Goal: Information Seeking & Learning: Learn about a topic

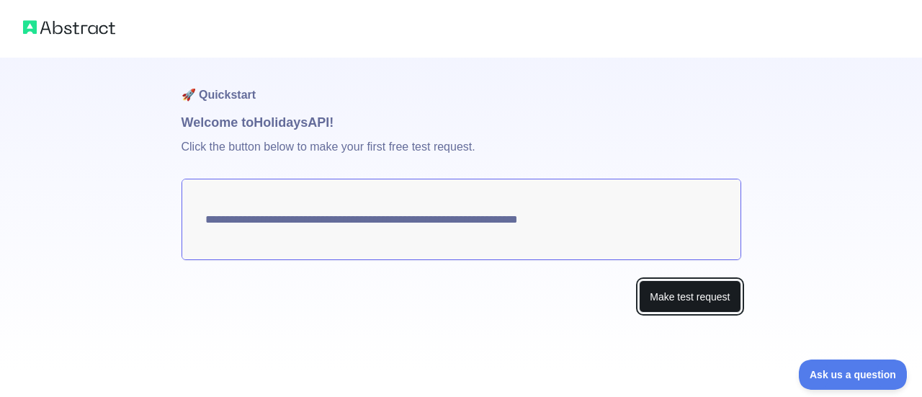
click at [684, 303] on button "Make test request" at bounding box center [690, 296] width 102 height 32
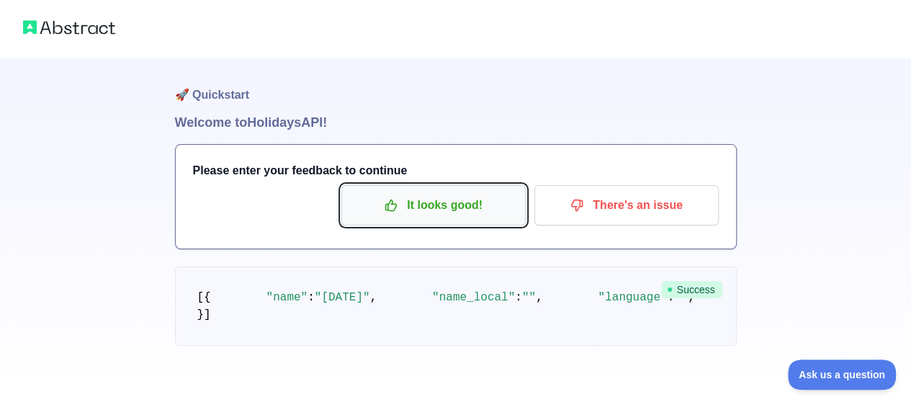
click at [452, 207] on p "It looks good!" at bounding box center [433, 205] width 163 height 24
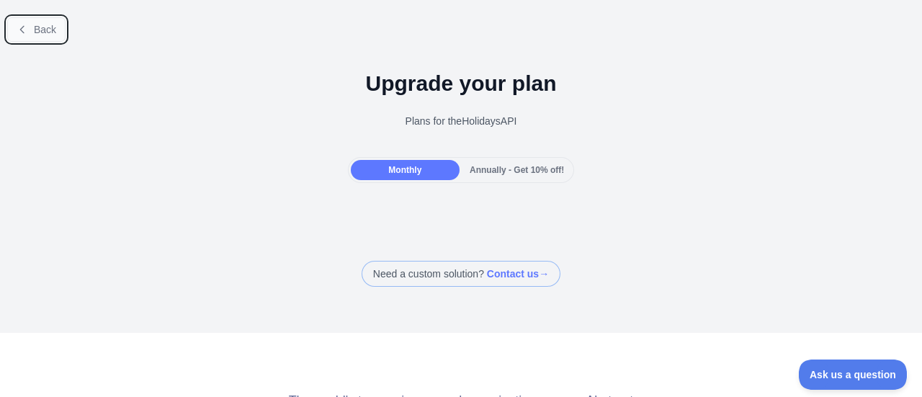
click at [37, 31] on span "Back" at bounding box center [45, 30] width 22 height 12
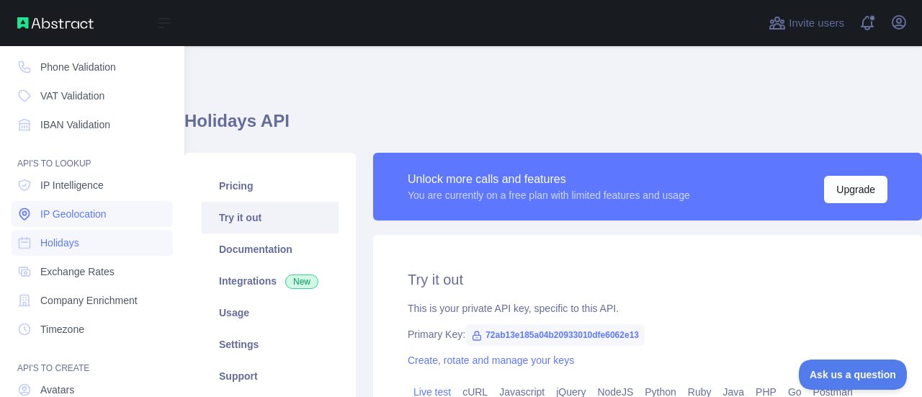
scroll to position [92, 0]
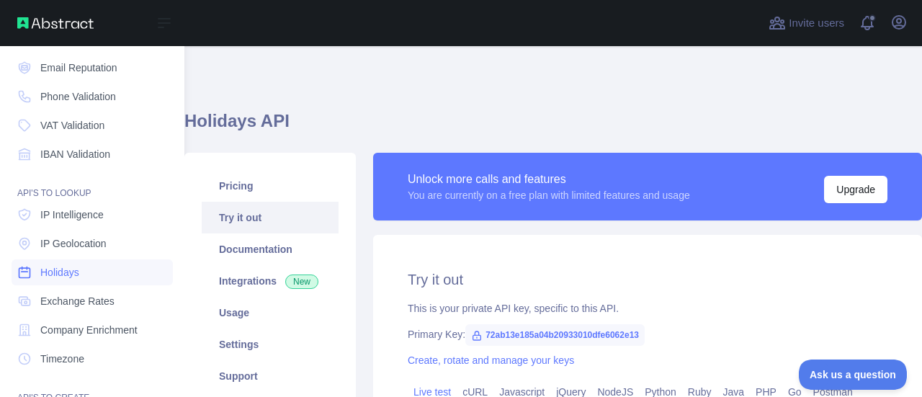
click at [68, 269] on span "Holidays" at bounding box center [59, 272] width 39 height 14
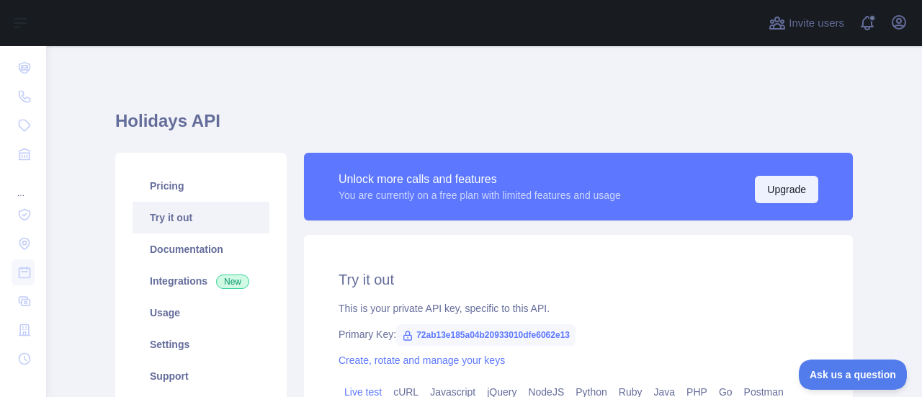
click at [781, 177] on button "Upgrade" at bounding box center [786, 189] width 63 height 27
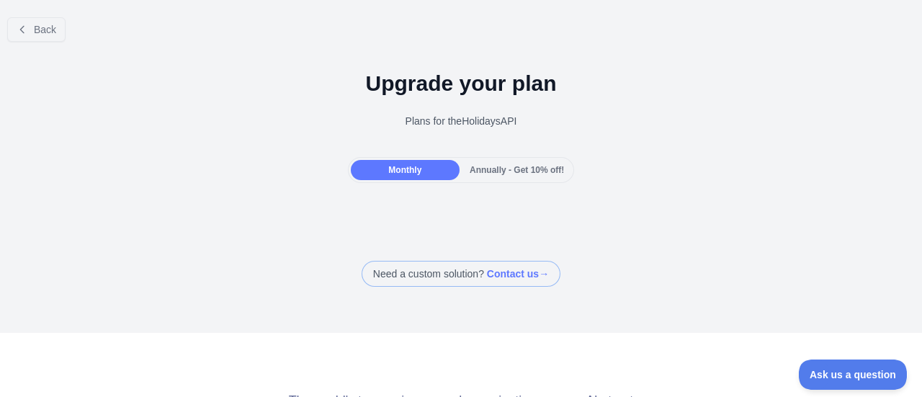
click at [410, 166] on span "Monthly" at bounding box center [404, 170] width 33 height 10
click at [478, 174] on span "Annually - Get 10% off!" at bounding box center [517, 170] width 94 height 10
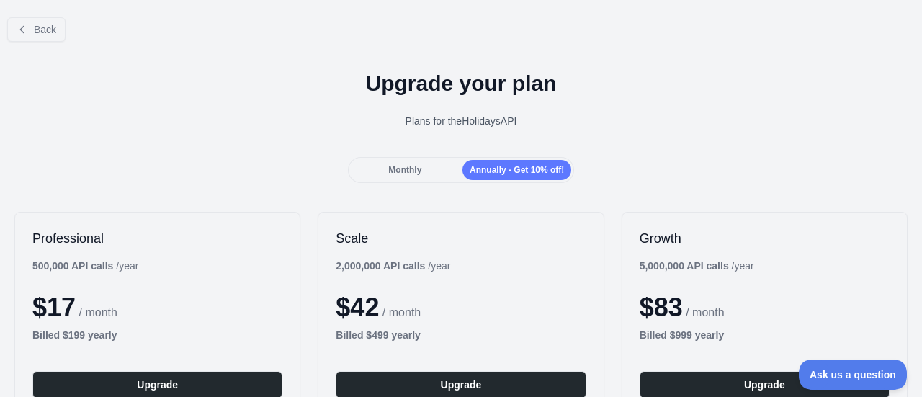
click at [406, 176] on div "Monthly" at bounding box center [405, 170] width 109 height 20
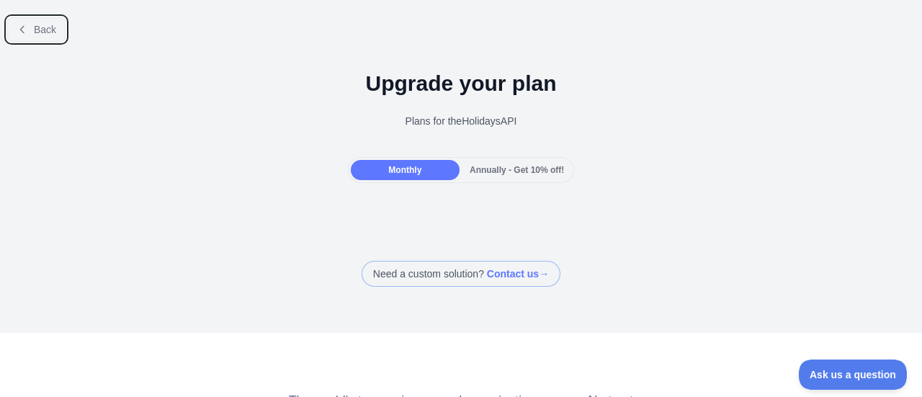
click at [49, 33] on span "Back" at bounding box center [45, 30] width 22 height 12
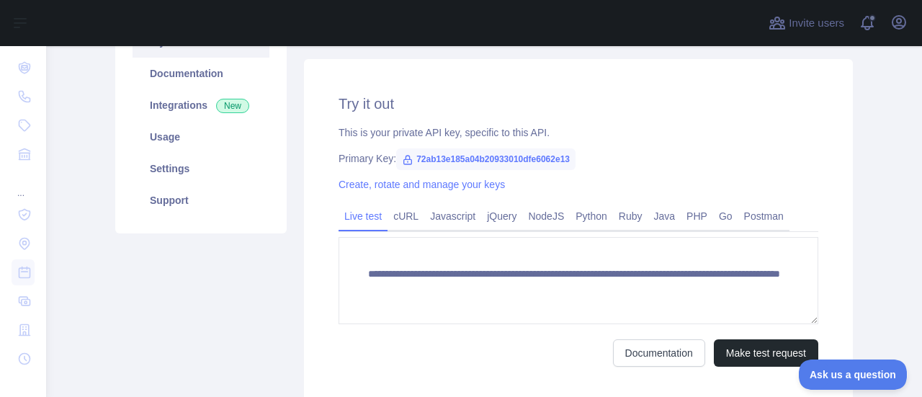
scroll to position [144, 0]
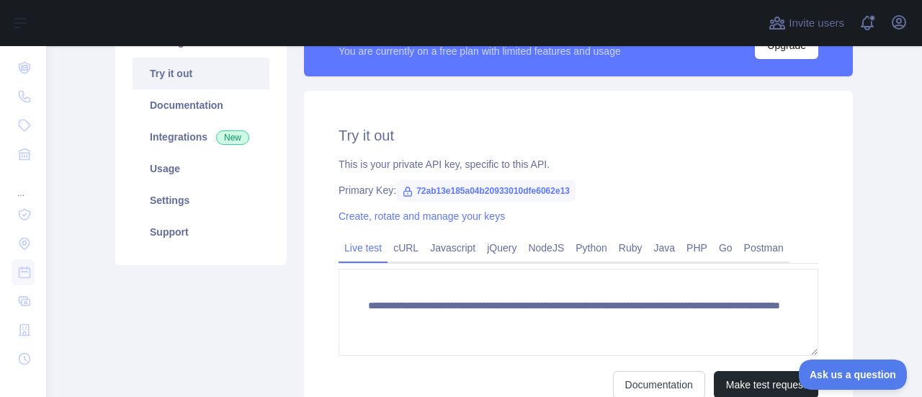
click at [448, 192] on span "72ab13e185a04b20933010dfe6062e13" at bounding box center [485, 191] width 179 height 22
copy span "72ab13e185a04b20933010dfe6062e13"
click at [655, 174] on div "**********" at bounding box center [578, 262] width 549 height 342
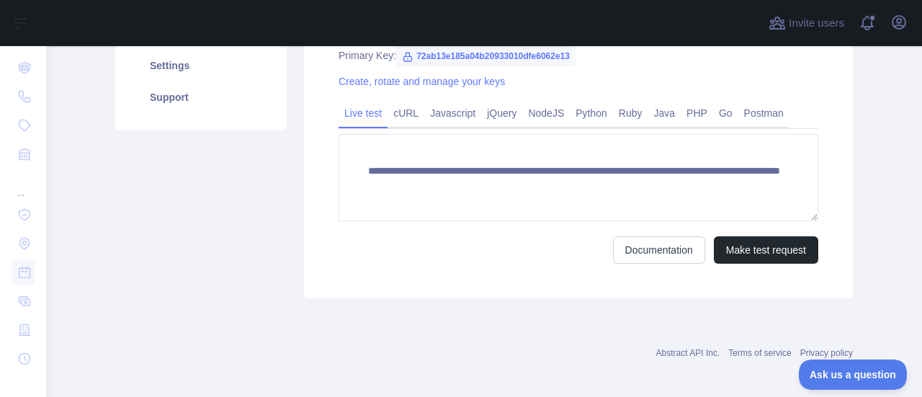
scroll to position [285, 0]
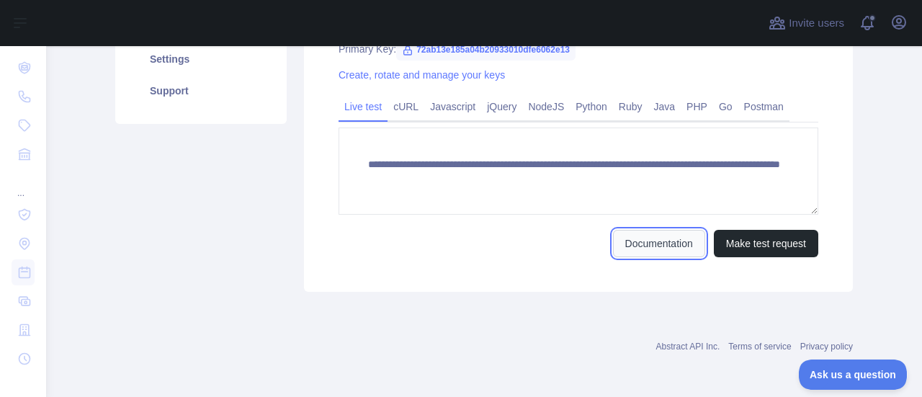
click at [642, 246] on link "Documentation" at bounding box center [659, 243] width 92 height 27
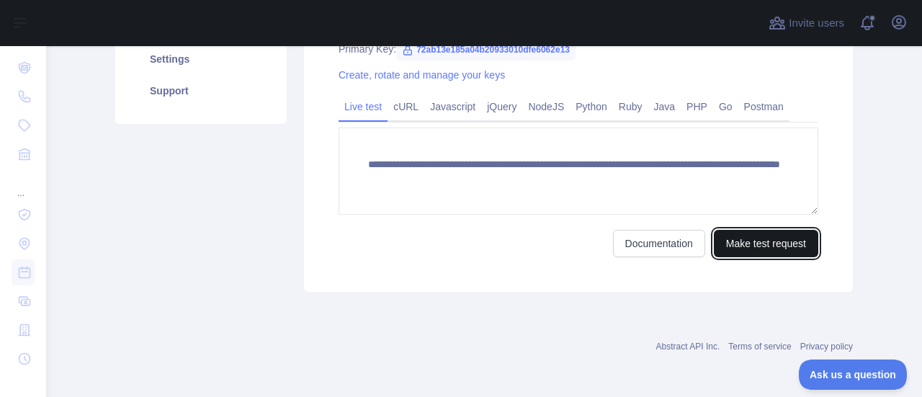
click at [754, 235] on button "Make test request" at bounding box center [766, 243] width 104 height 27
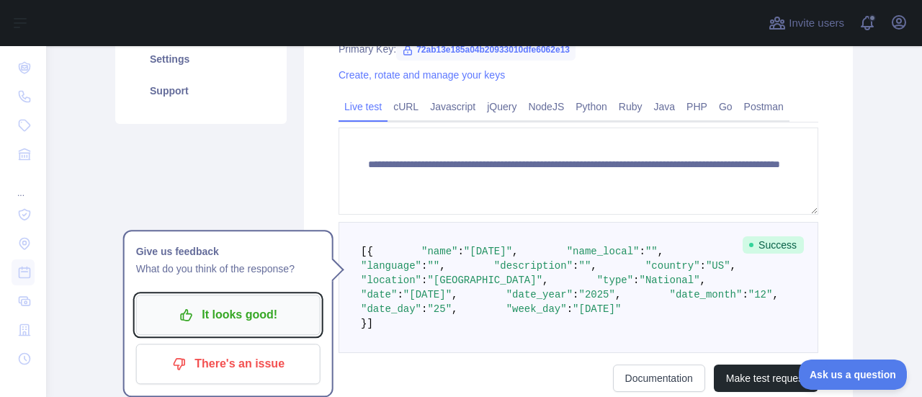
click at [235, 319] on p "It looks good!" at bounding box center [228, 315] width 163 height 24
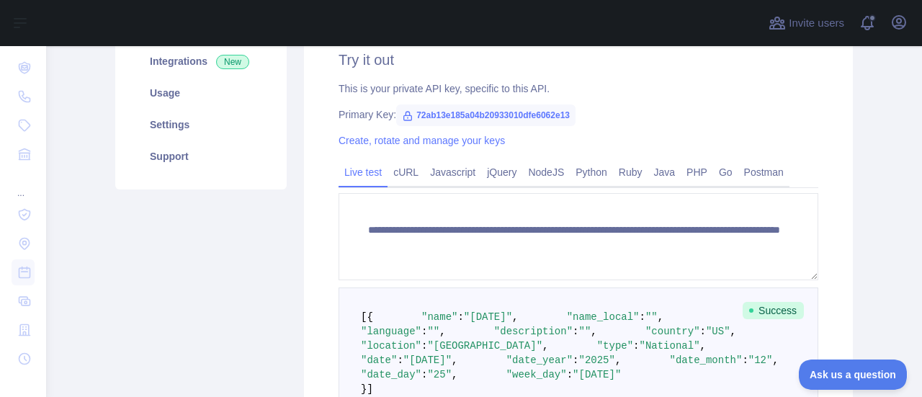
scroll to position [141, 0]
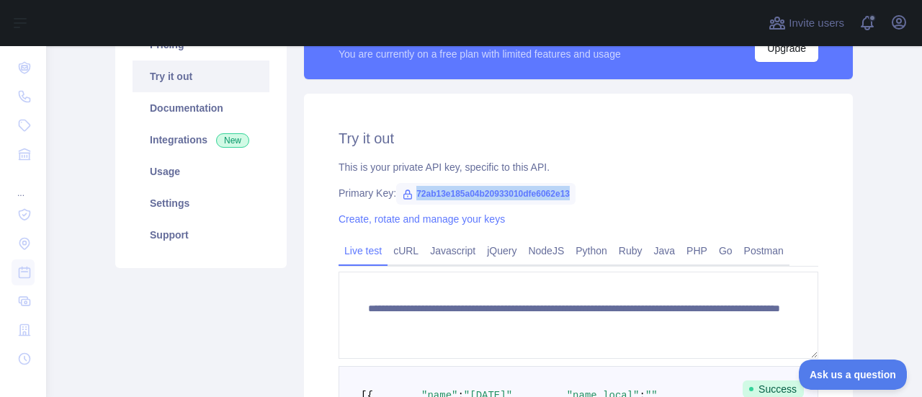
drag, startPoint x: 409, startPoint y: 191, endPoint x: 614, endPoint y: 189, distance: 204.6
click at [614, 189] on div "Primary Key: 72ab13e185a04b20933010dfe6062e13" at bounding box center [579, 193] width 480 height 14
copy span "72ab13e185a04b20933010dfe6062e13"
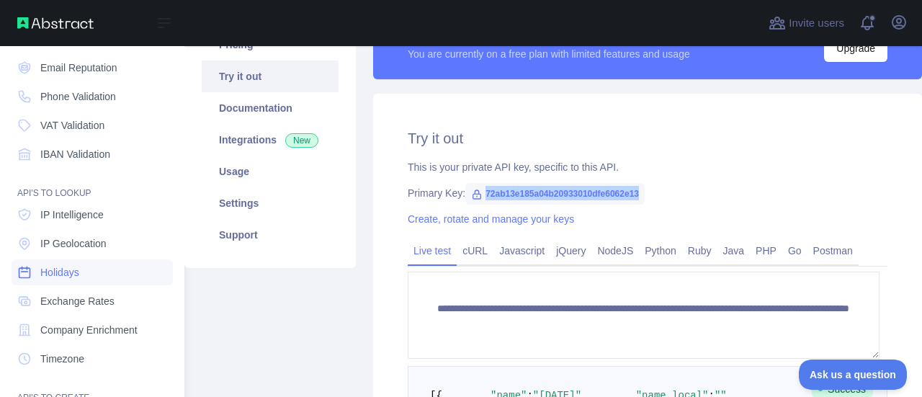
click at [131, 283] on link "Holidays" at bounding box center [92, 272] width 161 height 26
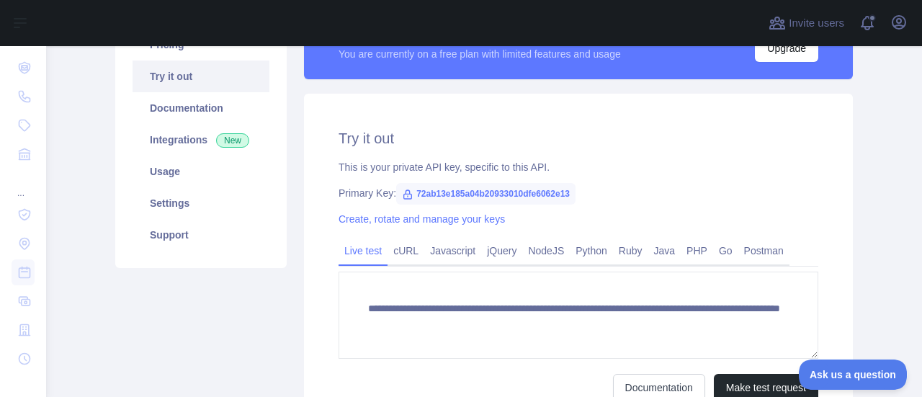
click at [173, 78] on link "Try it out" at bounding box center [201, 77] width 137 height 32
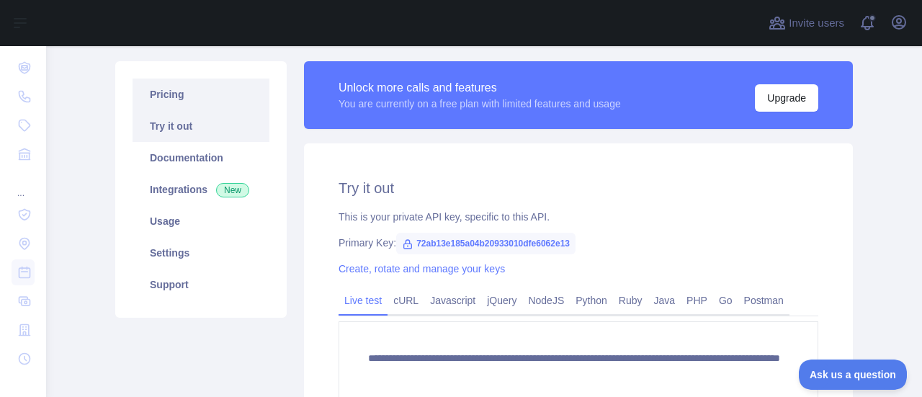
scroll to position [69, 0]
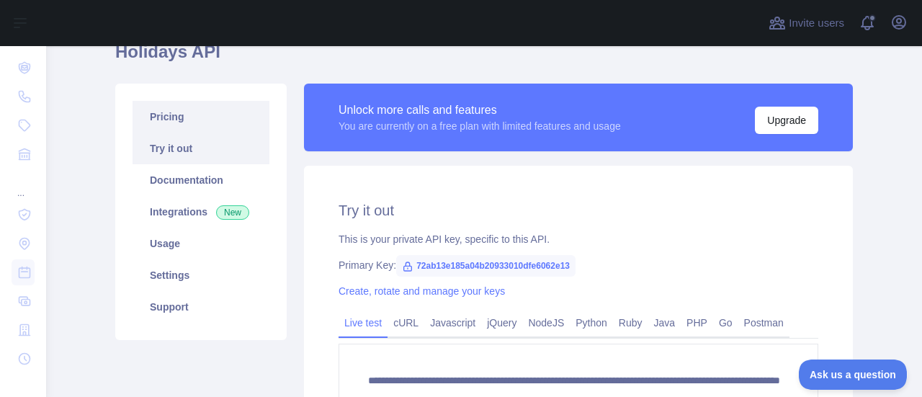
click at [187, 112] on link "Pricing" at bounding box center [201, 117] width 137 height 32
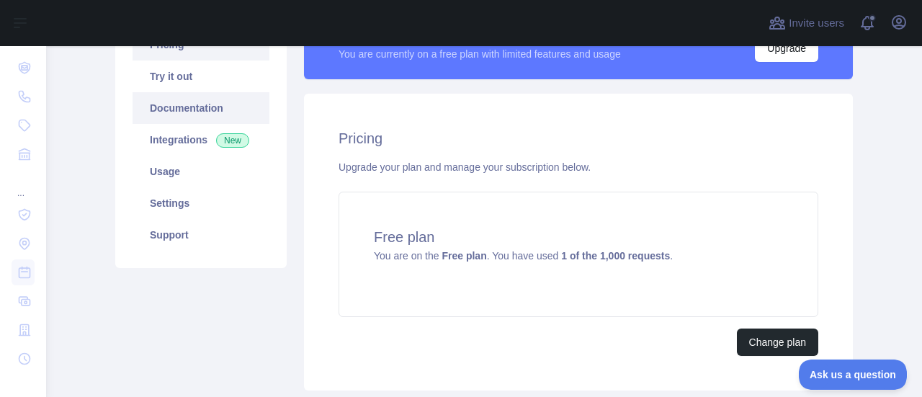
scroll to position [69, 0]
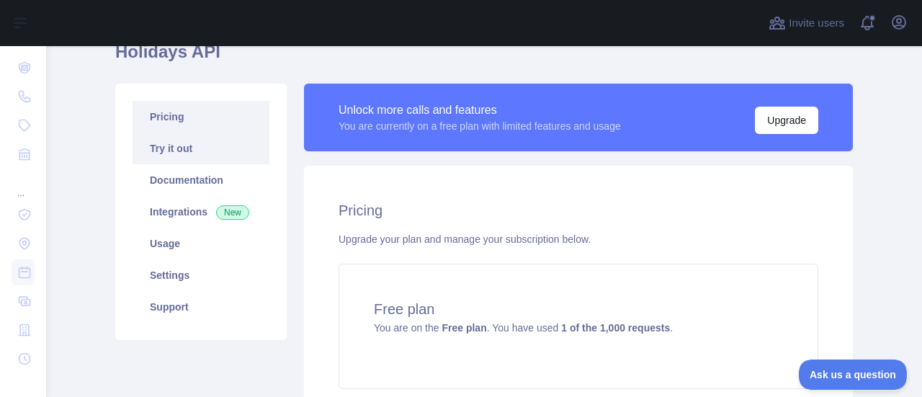
click at [183, 148] on link "Try it out" at bounding box center [201, 149] width 137 height 32
